Goal: Task Accomplishment & Management: Manage account settings

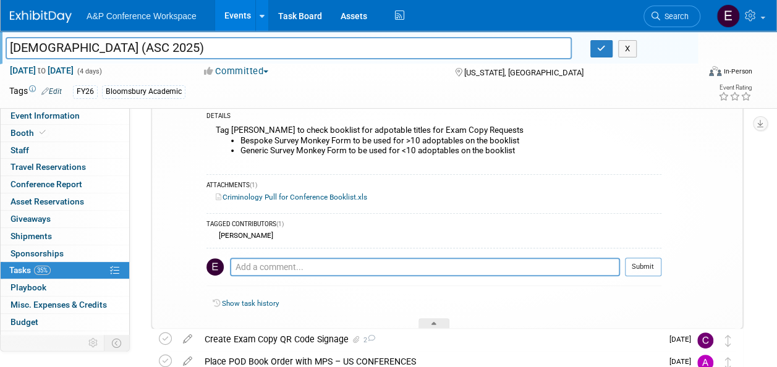
scroll to position [44, 0]
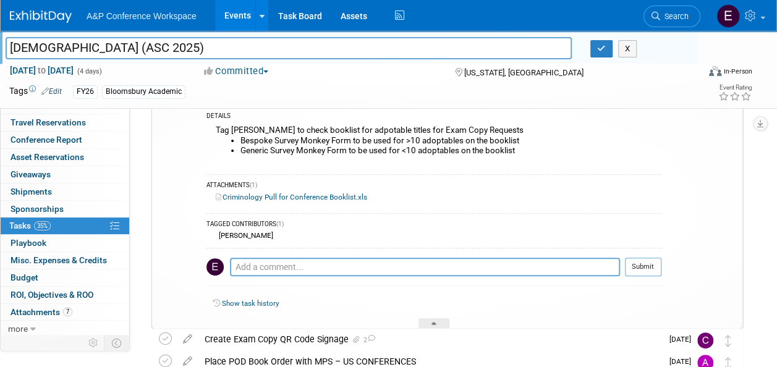
click at [363, 195] on link "Criminology Pull for Conference Booklist.xls" at bounding box center [291, 197] width 151 height 9
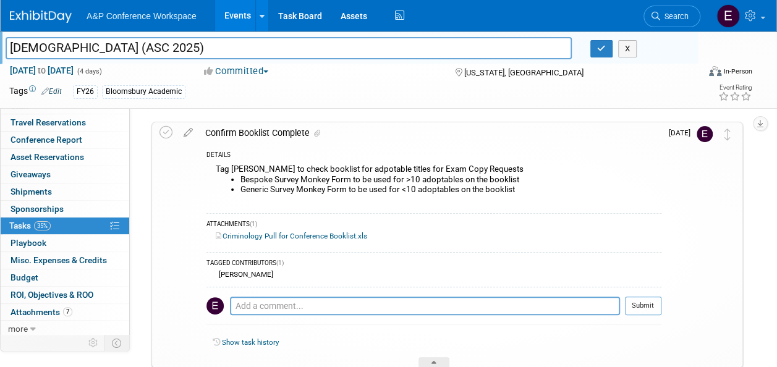
scroll to position [21, 0]
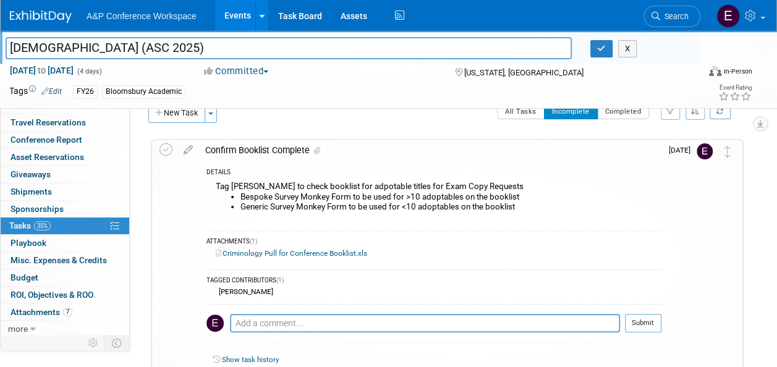
click at [242, 140] on div "Confirm Booklist Complete" at bounding box center [430, 150] width 462 height 21
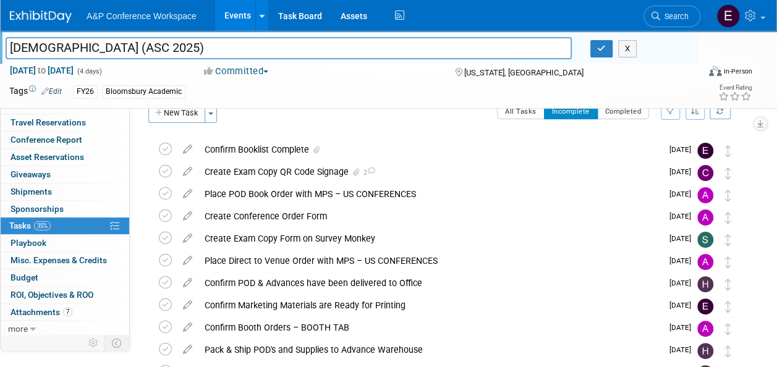
click at [242, 140] on div "Confirm Booklist Complete" at bounding box center [430, 149] width 464 height 21
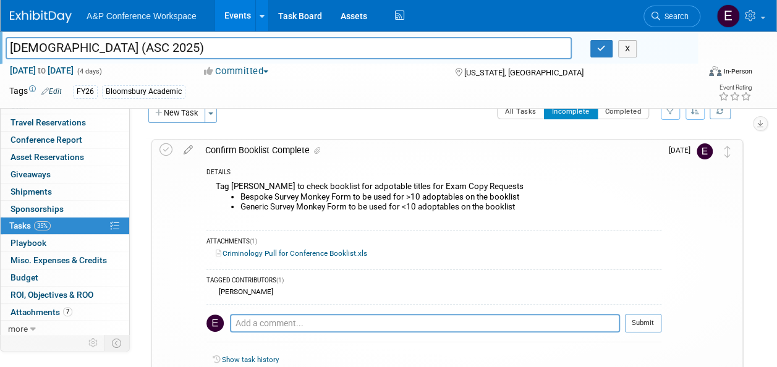
click at [593, 272] on div "TAGGED CONTRIBUTORS (1) Samantha Klein" at bounding box center [433, 285] width 455 height 32
click at [478, 189] on div "Tag Samantha Klein to check booklist for adpotable titles for Exam Copy Request…" at bounding box center [433, 201] width 455 height 45
click at [316, 148] on span at bounding box center [315, 150] width 11 height 9
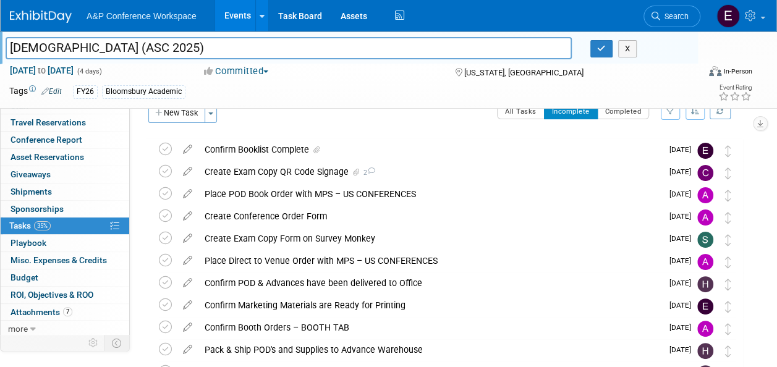
click at [316, 148] on icon at bounding box center [316, 149] width 6 height 7
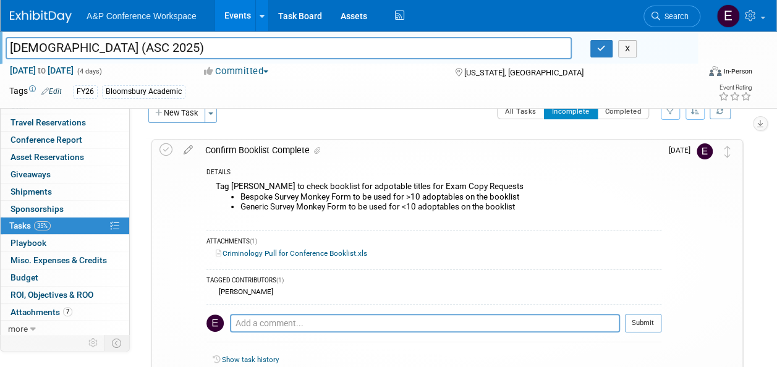
click at [236, 147] on div "Confirm Booklist Complete" at bounding box center [430, 150] width 462 height 21
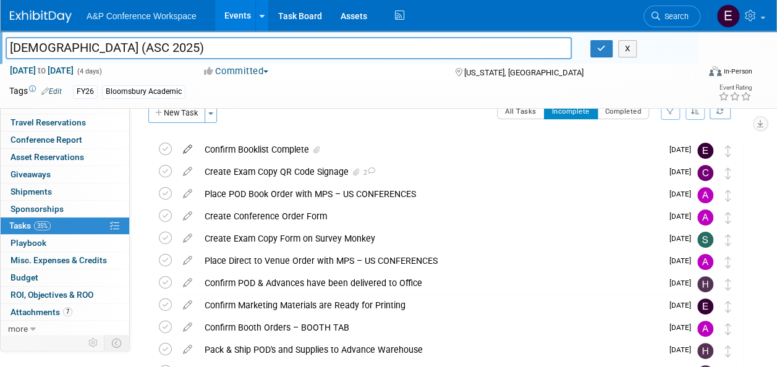
click at [178, 146] on icon at bounding box center [188, 146] width 22 height 15
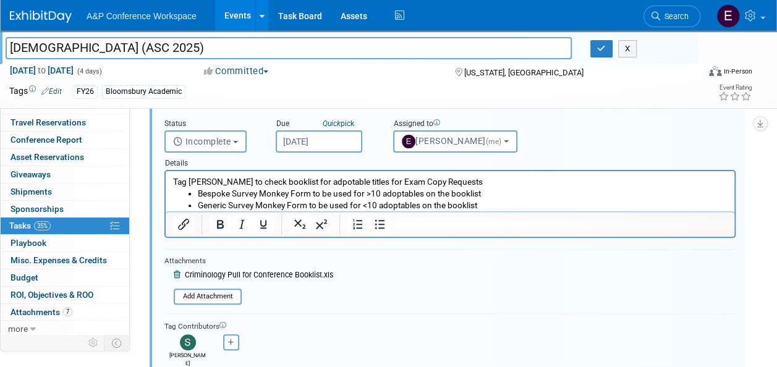
scroll to position [104, 0]
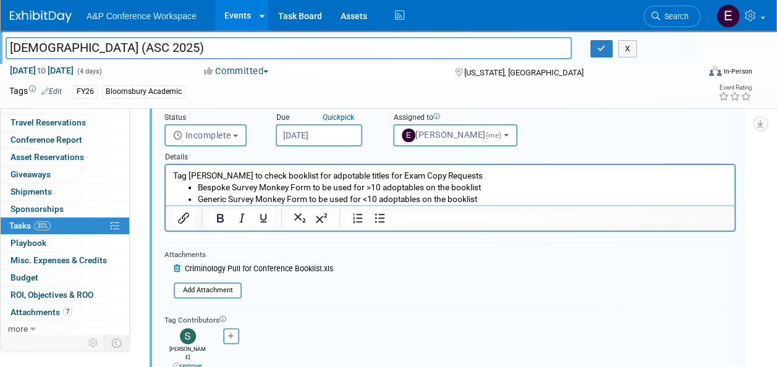
click at [179, 269] on icon at bounding box center [178, 268] width 9 height 7
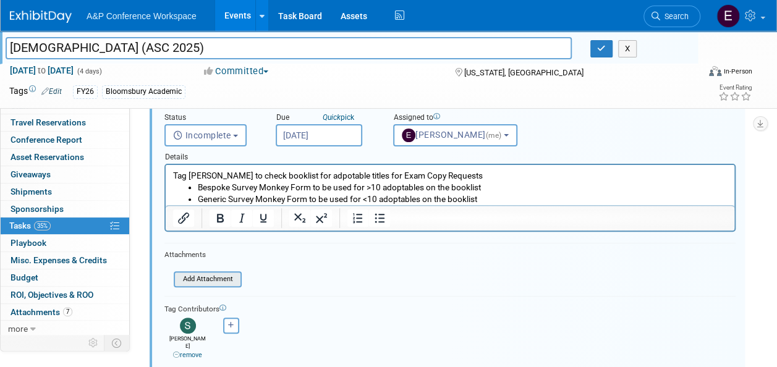
click at [201, 278] on input "file" at bounding box center [177, 280] width 126 height 14
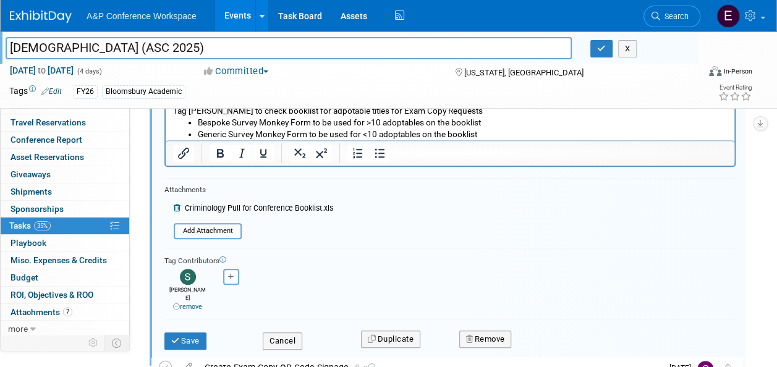
scroll to position [163, 0]
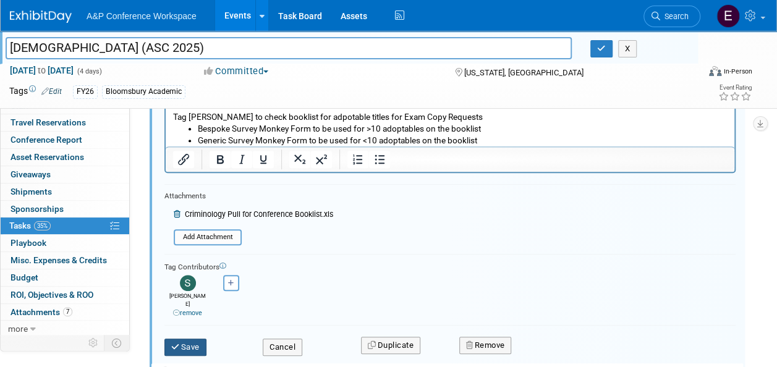
click at [206, 339] on button "Save" at bounding box center [185, 347] width 42 height 17
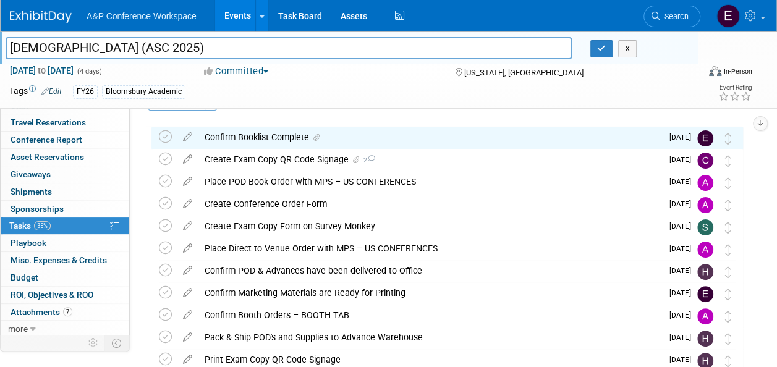
scroll to position [0, 0]
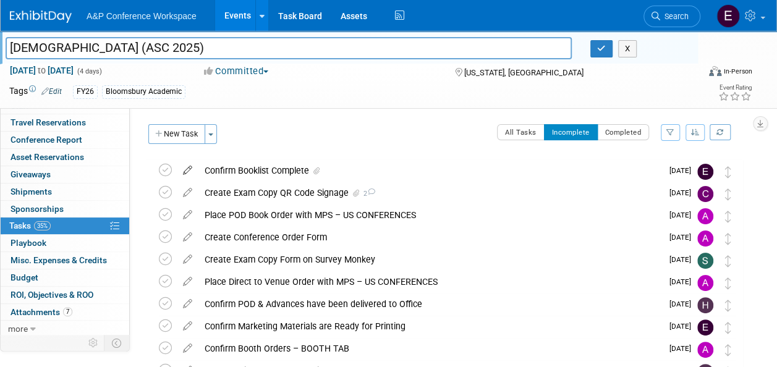
click at [185, 172] on icon at bounding box center [188, 167] width 22 height 15
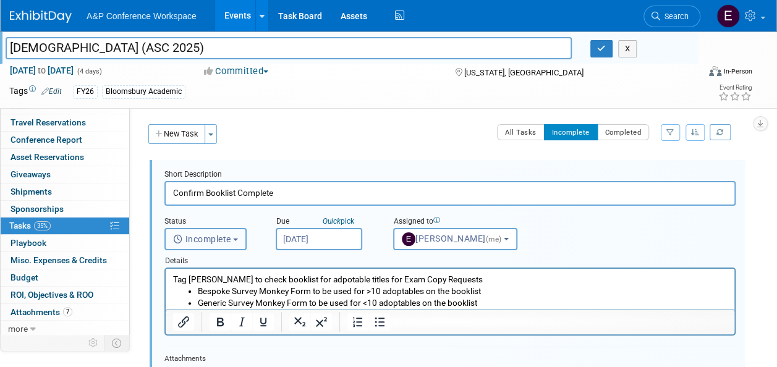
click at [231, 235] on span "Incomplete" at bounding box center [202, 239] width 58 height 10
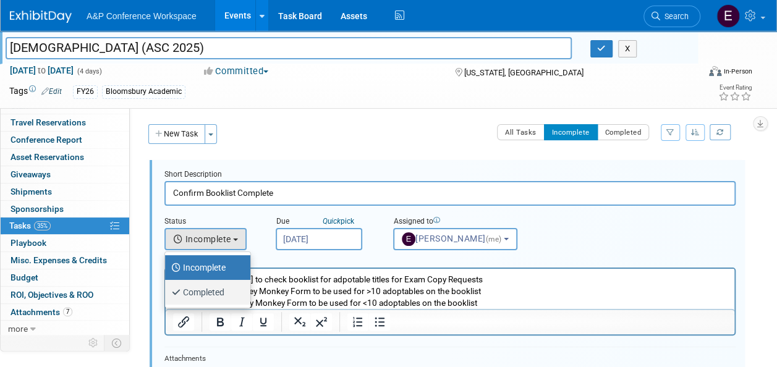
click at [216, 289] on label "Completed" at bounding box center [204, 292] width 67 height 20
click at [167, 289] on input "Completed" at bounding box center [163, 291] width 8 height 8
select select "3"
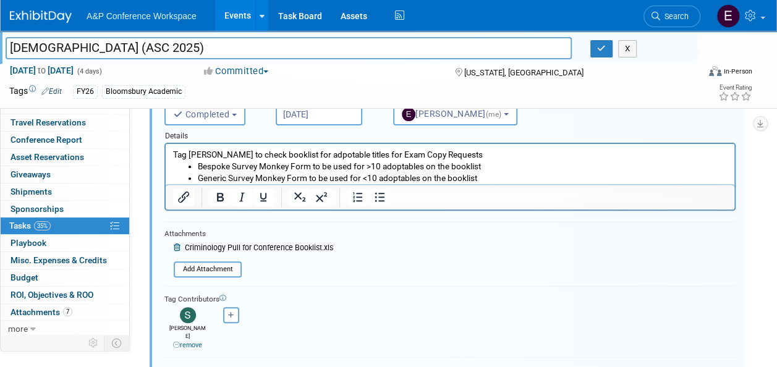
scroll to position [130, 0]
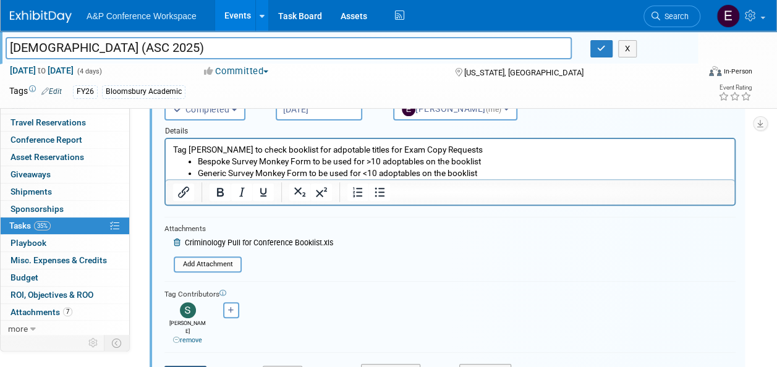
click at [178, 367] on icon "submit" at bounding box center [176, 374] width 10 height 8
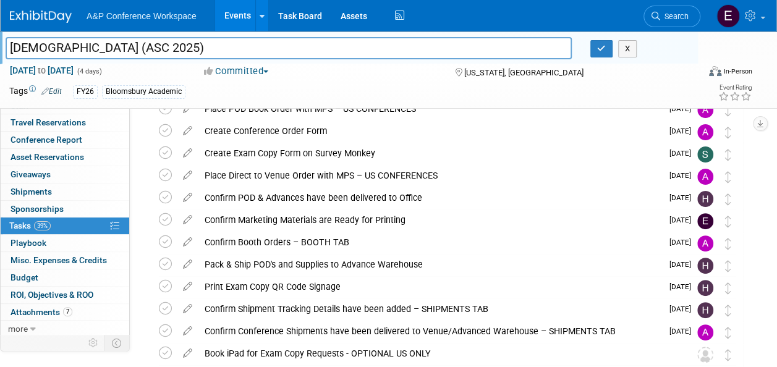
scroll to position [82, 0]
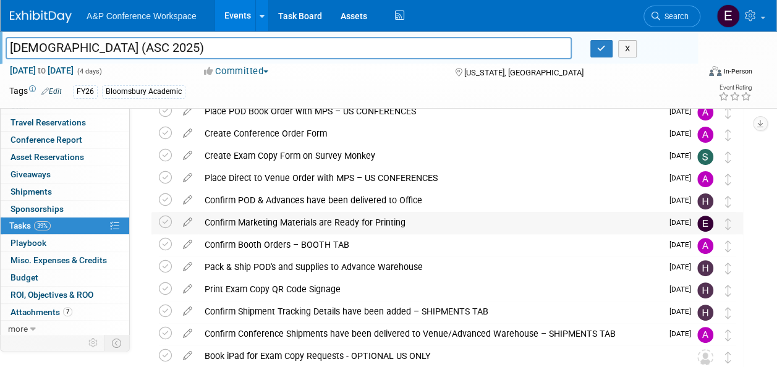
click at [623, 223] on div "Confirm Marketing Materials are Ready for Printing" at bounding box center [430, 222] width 464 height 21
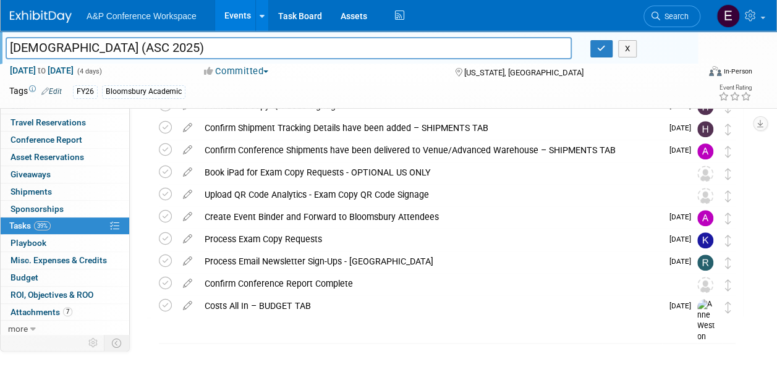
scroll to position [379, 0]
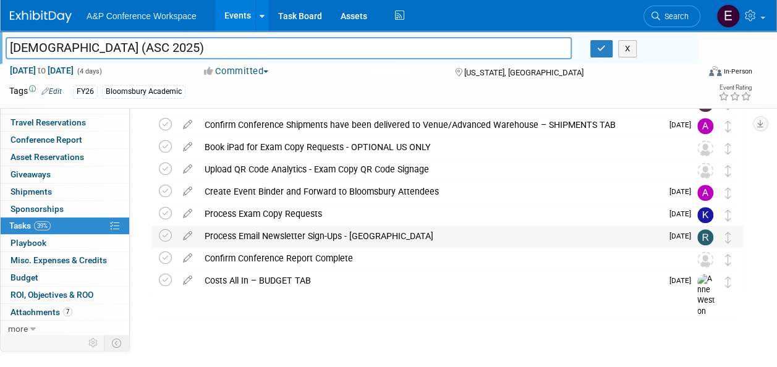
click at [702, 239] on img at bounding box center [705, 237] width 16 height 16
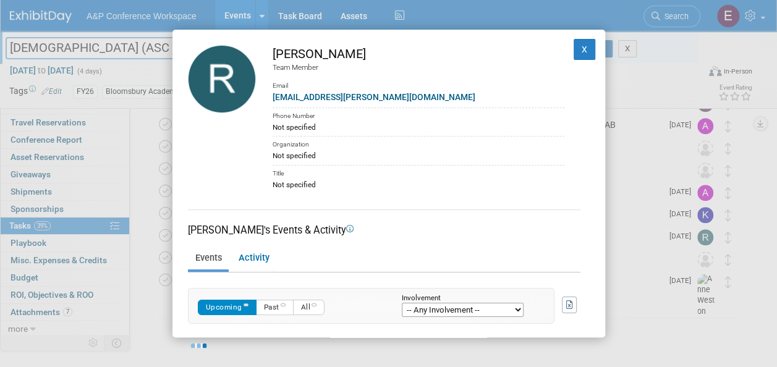
click at [688, 270] on div "Rhianna Blackburn Team Member Email Rhianna.Blackburn@bloomsbury.com Phone Numb…" at bounding box center [388, 183] width 777 height 367
click at [677, 251] on div "Rhianna Blackburn Team Member Email Rhianna.Blackburn@bloomsbury.com Phone Numb…" at bounding box center [388, 183] width 777 height 367
click at [575, 41] on button "X" at bounding box center [585, 49] width 22 height 21
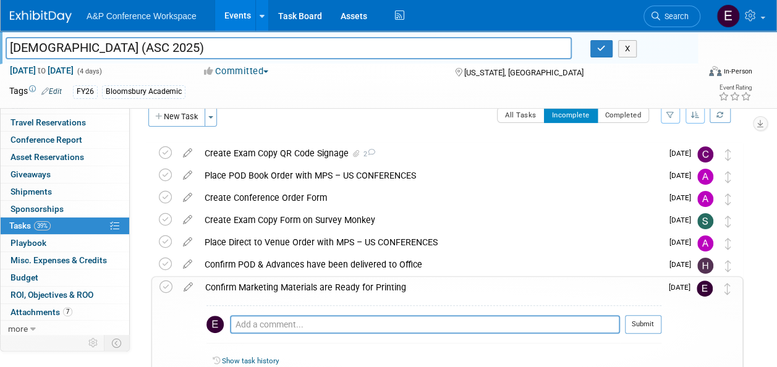
scroll to position [0, 0]
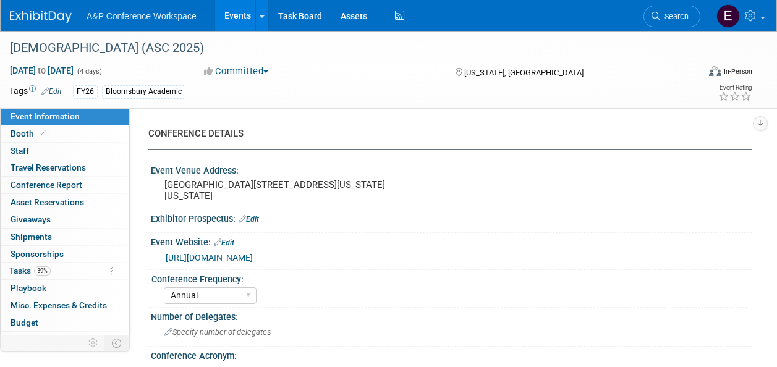
select select "Annual"
select select "Level 2"
select select "In-Person Booth"
select select "Criminology"
select select "Bloomsbury Academic"
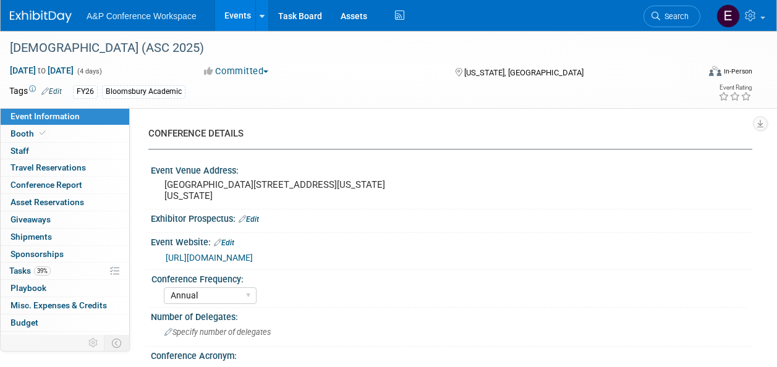
select select "[PERSON_NAME]"
select select "Networking/Commissioning"
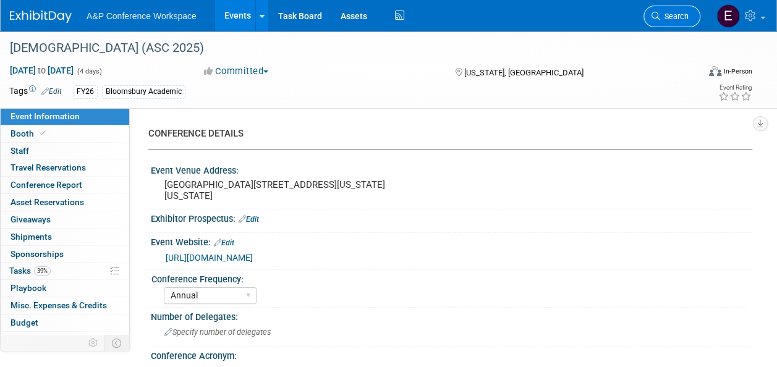
click at [665, 20] on span "Search" at bounding box center [674, 16] width 28 height 9
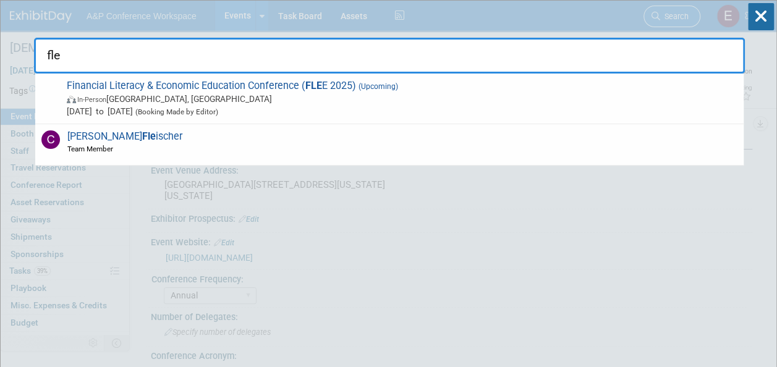
type input "flee"
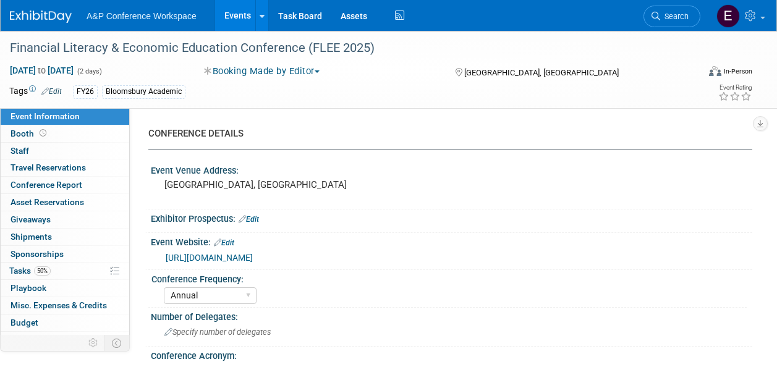
select select "Annual"
select select "Level 4"
select select "Editor Attendance Only"
select select "Business & Management"
select select "ABC-Reference"
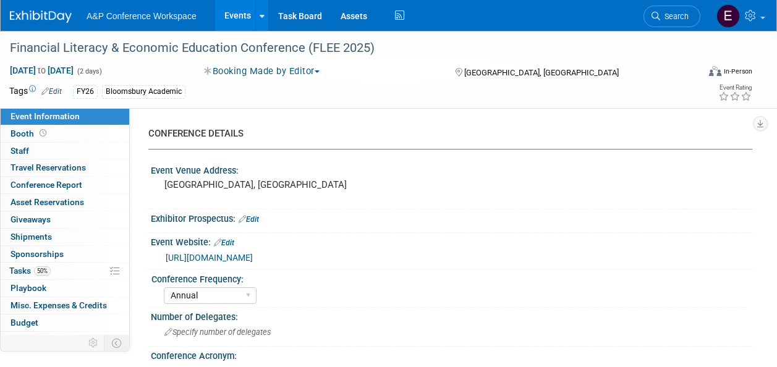
select select "[PERSON_NAME]"
select select "NEW HIRE"
select select "Networking/Commissioning"
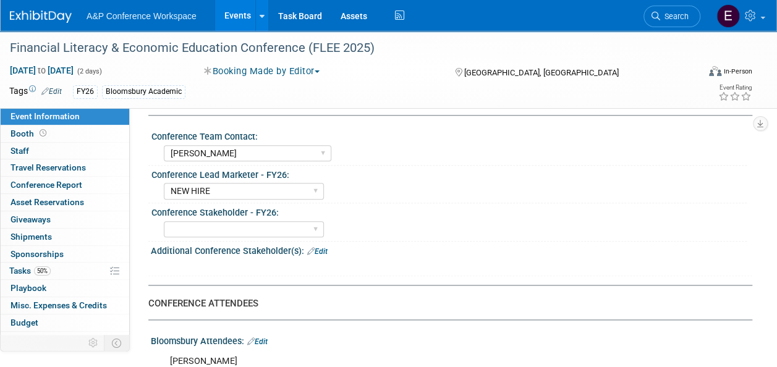
scroll to position [593, 0]
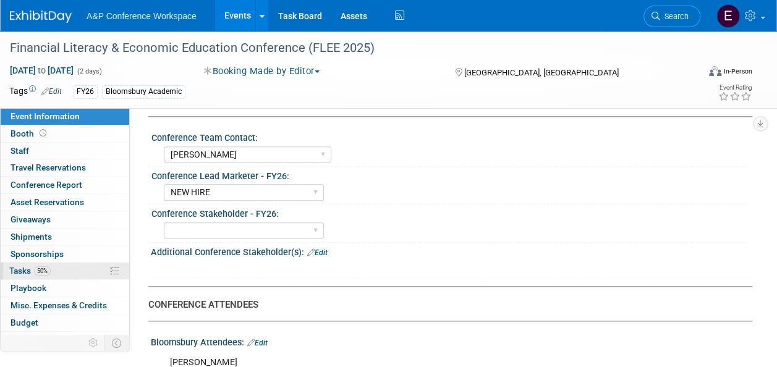
click at [48, 269] on span "50%" at bounding box center [42, 270] width 17 height 9
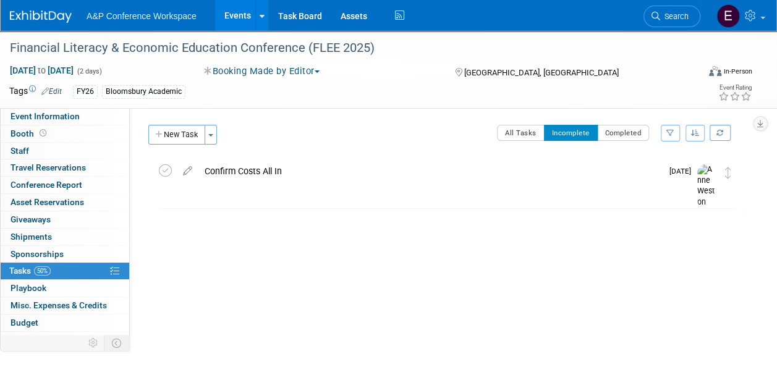
click at [525, 254] on div "Financial Literacy & Economic Education Conference (FLEE 2025) New Orleans, LA …" at bounding box center [444, 214] width 598 height 108
click at [569, 232] on div at bounding box center [444, 231] width 598 height 25
click at [523, 127] on button "All Tasks" at bounding box center [521, 133] width 48 height 16
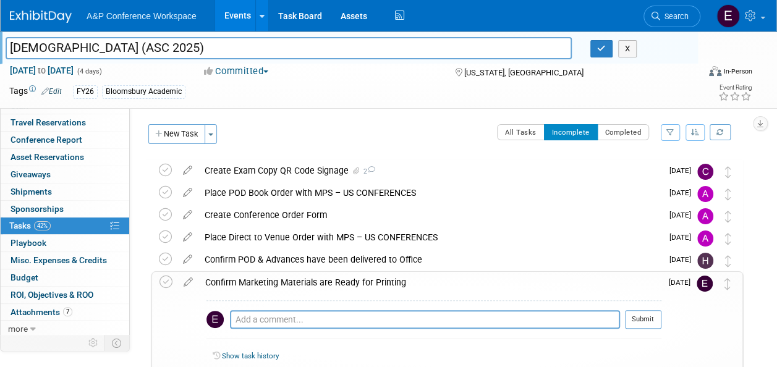
click at [619, 281] on div "Confirm Marketing Materials are Ready for Printing" at bounding box center [430, 282] width 462 height 21
